Goal: Find specific page/section: Find specific page/section

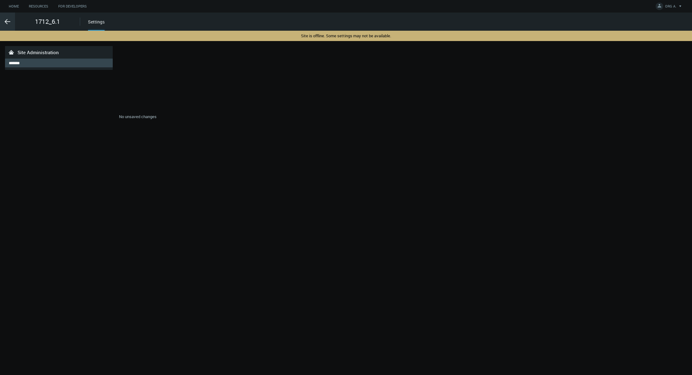
click at [6, 26] on div ".arrow {fill-rule:evenodd;clip-rule:evenodd;fill:none;stroke:var(--btn-arrow-co…" at bounding box center [7, 22] width 15 height 18
